Goal: Check status: Check status

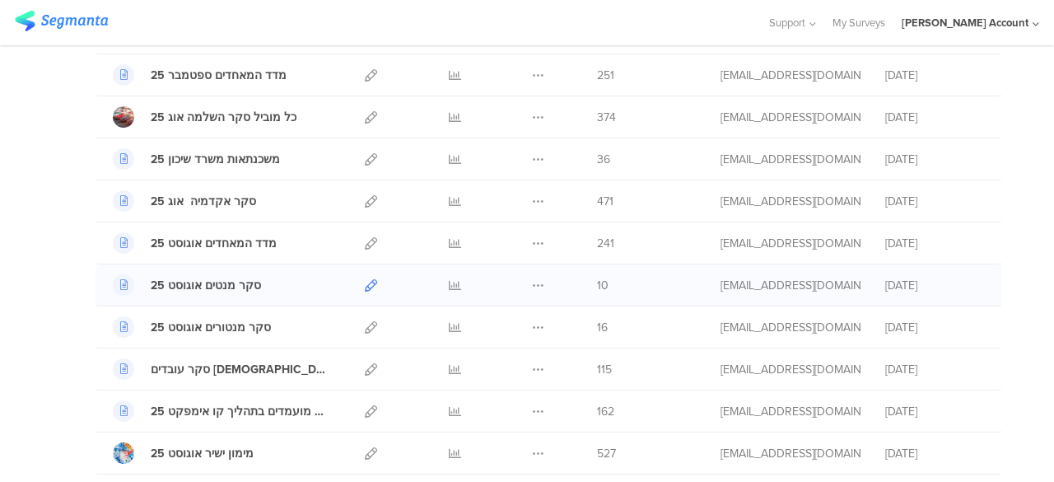
scroll to position [329, 0]
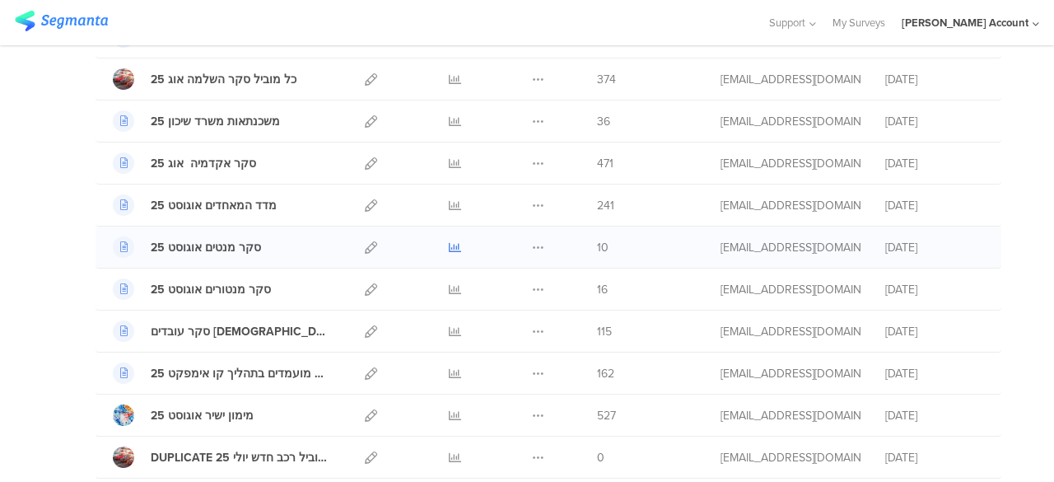
click at [449, 244] on icon at bounding box center [455, 247] width 12 height 12
click at [449, 285] on icon at bounding box center [455, 289] width 12 height 12
